Goal: Task Accomplishment & Management: Manage account settings

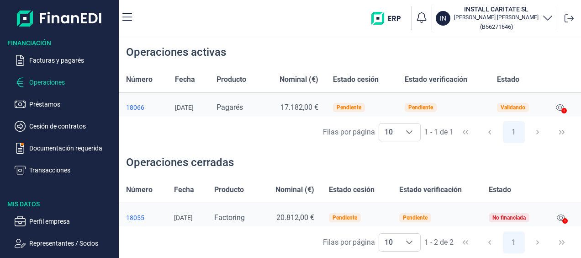
click at [294, 150] on div "Operaciones cerradas" at bounding box center [350, 162] width 462 height 29
click at [312, 154] on div "Operaciones cerradas" at bounding box center [350, 162] width 462 height 29
click at [422, 155] on div "Operaciones cerradas" at bounding box center [350, 162] width 462 height 29
click at [303, 154] on div "Operaciones cerradas" at bounding box center [350, 162] width 462 height 29
click at [370, 164] on div "Operaciones cerradas" at bounding box center [350, 162] width 462 height 29
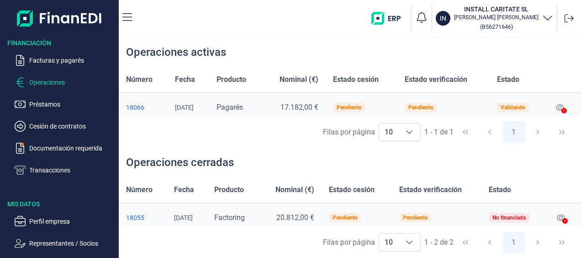
click at [358, 168] on div "Operaciones cerradas" at bounding box center [350, 162] width 462 height 29
click at [179, 140] on div "Filas por página 10 10 10 1 - 1 de 1 1" at bounding box center [350, 132] width 462 height 32
click at [251, 135] on div "Filas por página 10 10 10 1 - 1 de 1 1" at bounding box center [350, 132] width 462 height 32
click at [44, 82] on p "Operaciones" at bounding box center [72, 82] width 86 height 11
click at [302, 149] on div "Operaciones cerradas" at bounding box center [350, 162] width 462 height 29
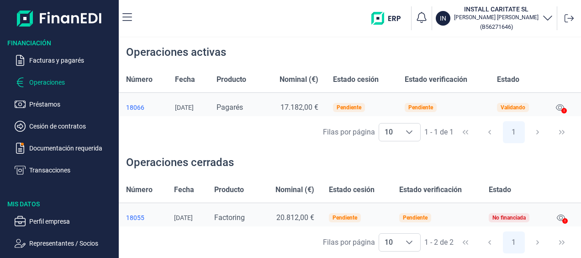
click at [347, 150] on div "Operaciones cerradas" at bounding box center [350, 162] width 462 height 29
click at [538, 50] on div "Operaciones activas" at bounding box center [350, 51] width 462 height 29
click at [287, 161] on div "Operaciones cerradas" at bounding box center [350, 162] width 462 height 29
click at [219, 141] on div "Filas por página 10 10 10 1 - 1 de 1 1" at bounding box center [350, 132] width 462 height 32
click at [49, 58] on p "Facturas y pagarés" at bounding box center [72, 60] width 86 height 11
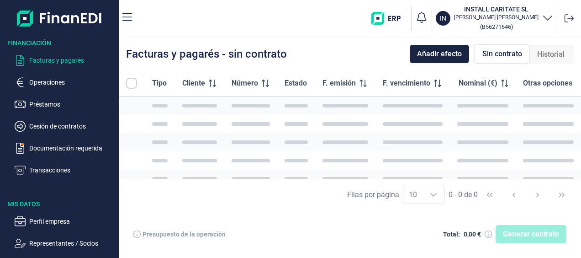
checkbox input "true"
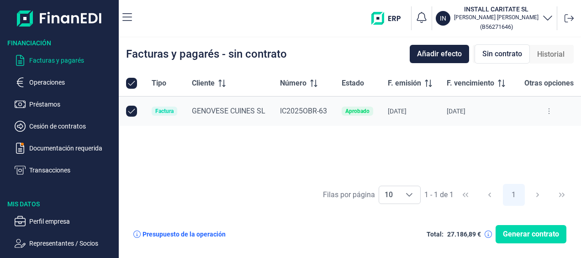
click at [212, 153] on div "Tipo Cliente Número Estado F. emisión F. vencimiento Nominal (€) Otras opciones…" at bounding box center [350, 124] width 462 height 108
click at [265, 161] on div "Tipo Cliente Número Estado F. emisión F. vencimiento Nominal (€) Otras opciones…" at bounding box center [350, 124] width 462 height 108
click at [203, 153] on div "Tipo Cliente Número Estado F. emisión F. vencimiento Nominal (€) Otras opciones…" at bounding box center [350, 124] width 462 height 108
click at [209, 141] on div "Tipo Cliente Número Estado F. emisión F. vencimiento Nominal (€) Otras opciones…" at bounding box center [350, 124] width 462 height 108
click at [248, 151] on div "Tipo Cliente Número Estado F. emisión F. vencimiento Nominal (€) Otras opciones…" at bounding box center [350, 124] width 462 height 108
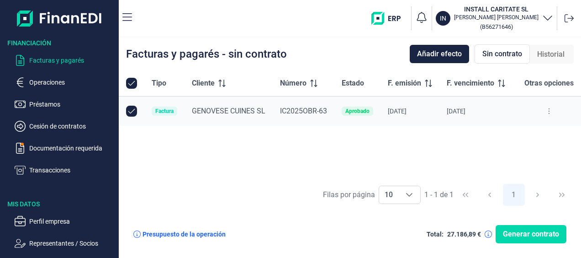
click at [266, 35] on nav "IN INSTALL CARITATE SL [PERSON_NAME] ( B56271646 )" at bounding box center [350, 18] width 462 height 37
drag, startPoint x: 239, startPoint y: 17, endPoint x: 239, endPoint y: 3, distance: 14.6
click at [239, 16] on div "IN INSTALL CARITATE SL [PERSON_NAME] ( B56271646 )" at bounding box center [358, 18] width 438 height 29
click at [533, 136] on div "Tipo Cliente Número Estado F. emisión F. vencimiento Nominal (€) Otras opciones…" at bounding box center [350, 124] width 462 height 108
